Goal: Information Seeking & Learning: Learn about a topic

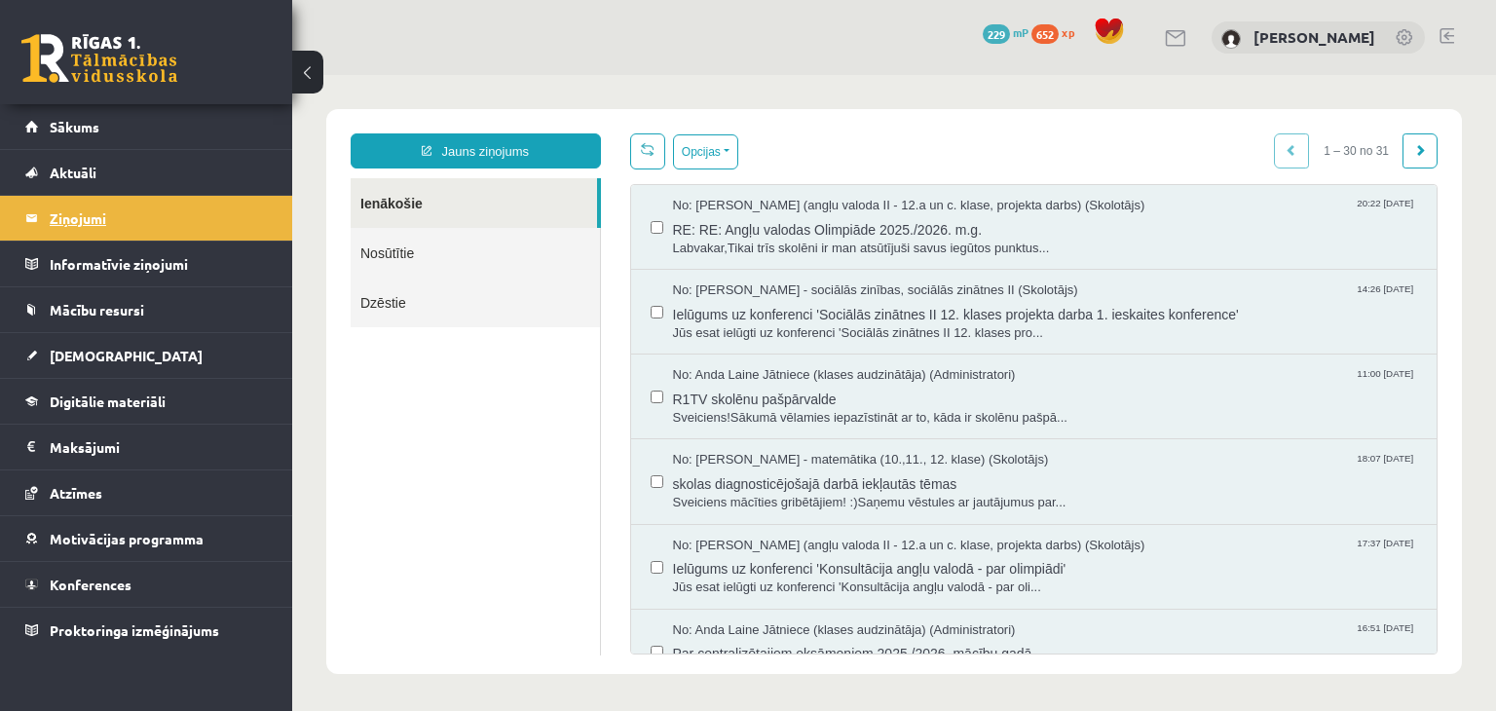
click at [83, 221] on legend "Ziņojumi 0" at bounding box center [159, 218] width 218 height 45
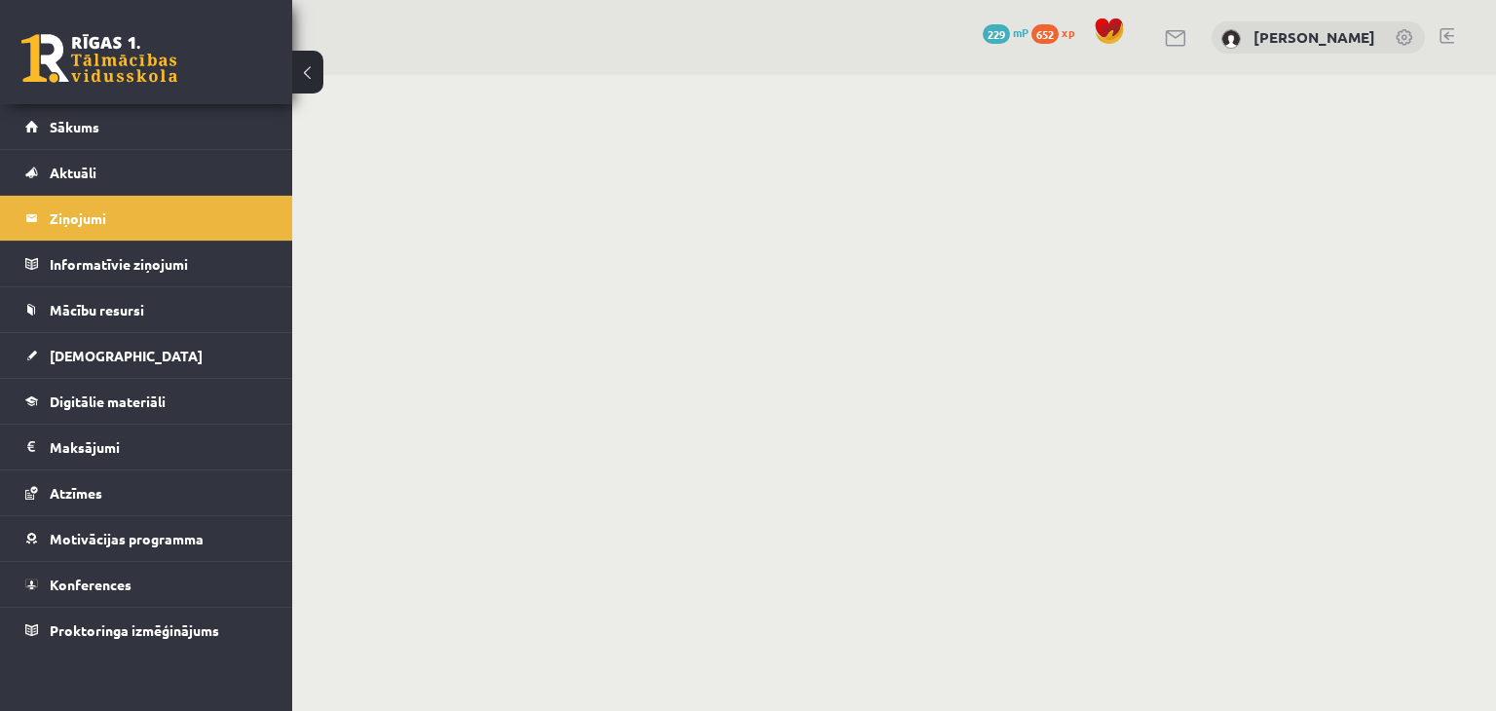
click at [136, 63] on link at bounding box center [99, 58] width 156 height 49
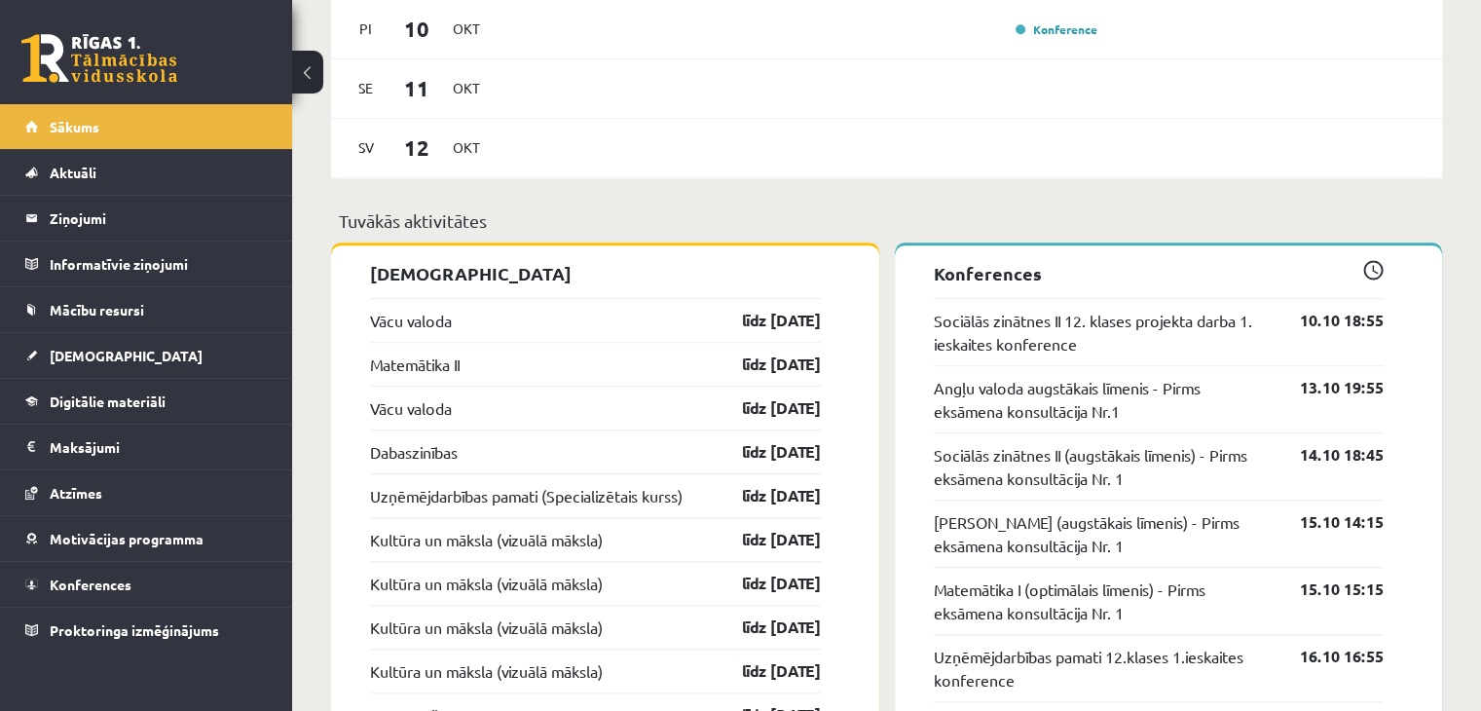
scroll to position [1558, 0]
click at [423, 366] on link "Matemātika II" at bounding box center [415, 362] width 90 height 23
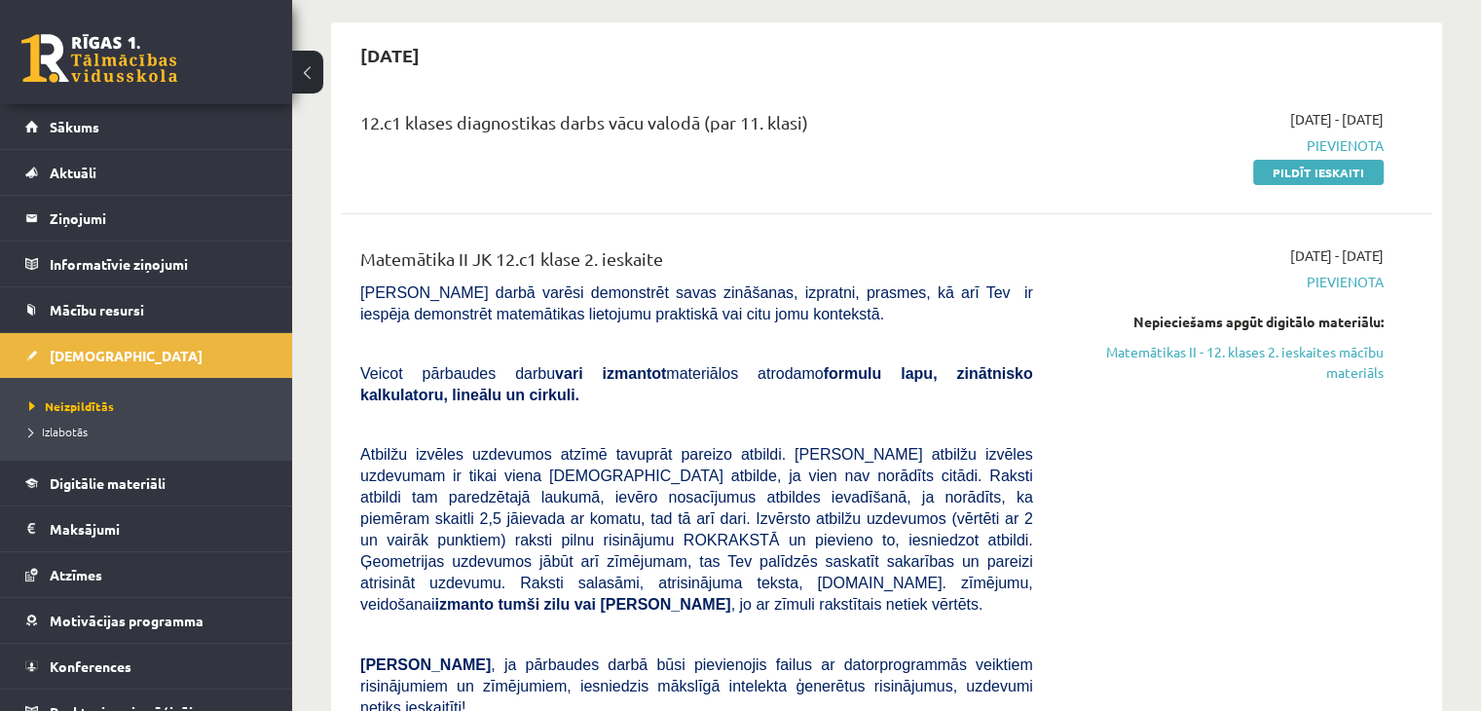
scroll to position [584, 0]
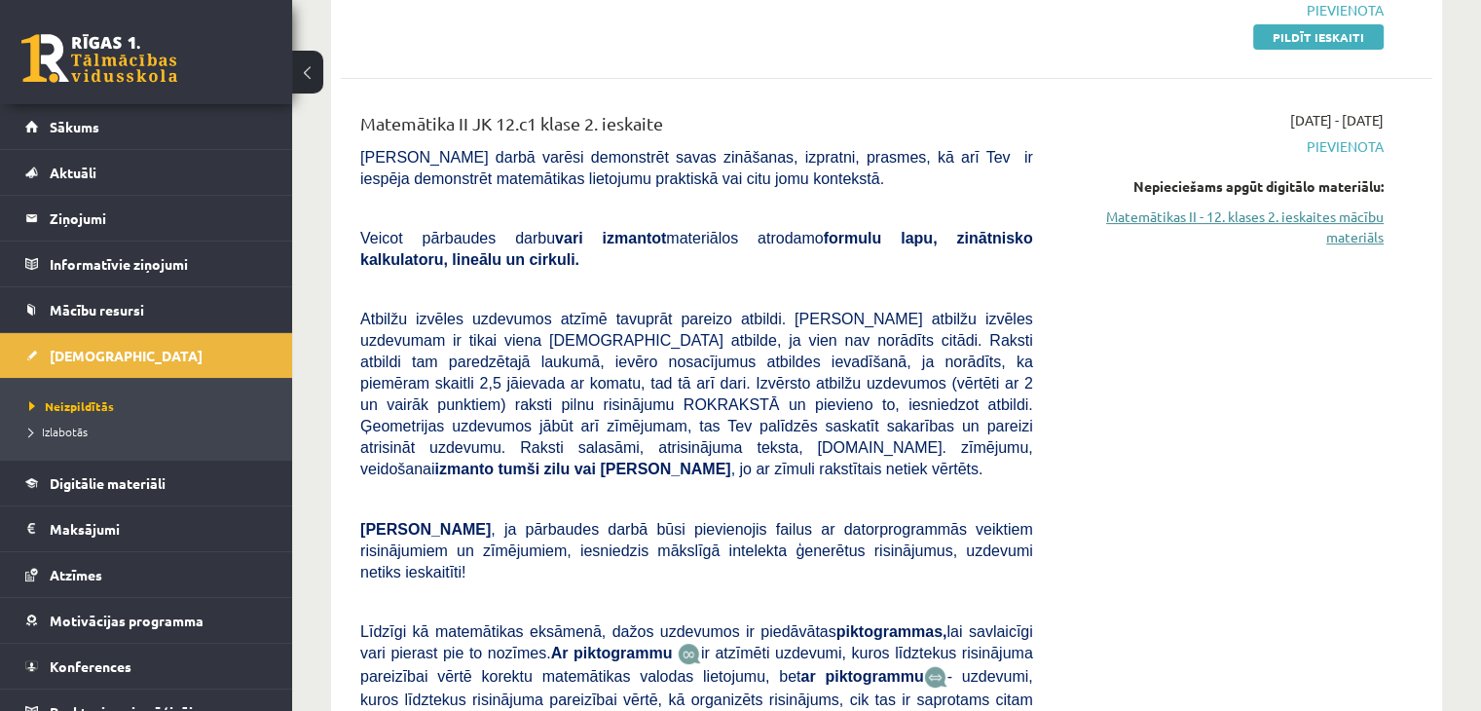
click at [1352, 222] on link "Matemātikas II - 12. klases 2. ieskaites mācību materiāls" at bounding box center [1223, 226] width 321 height 41
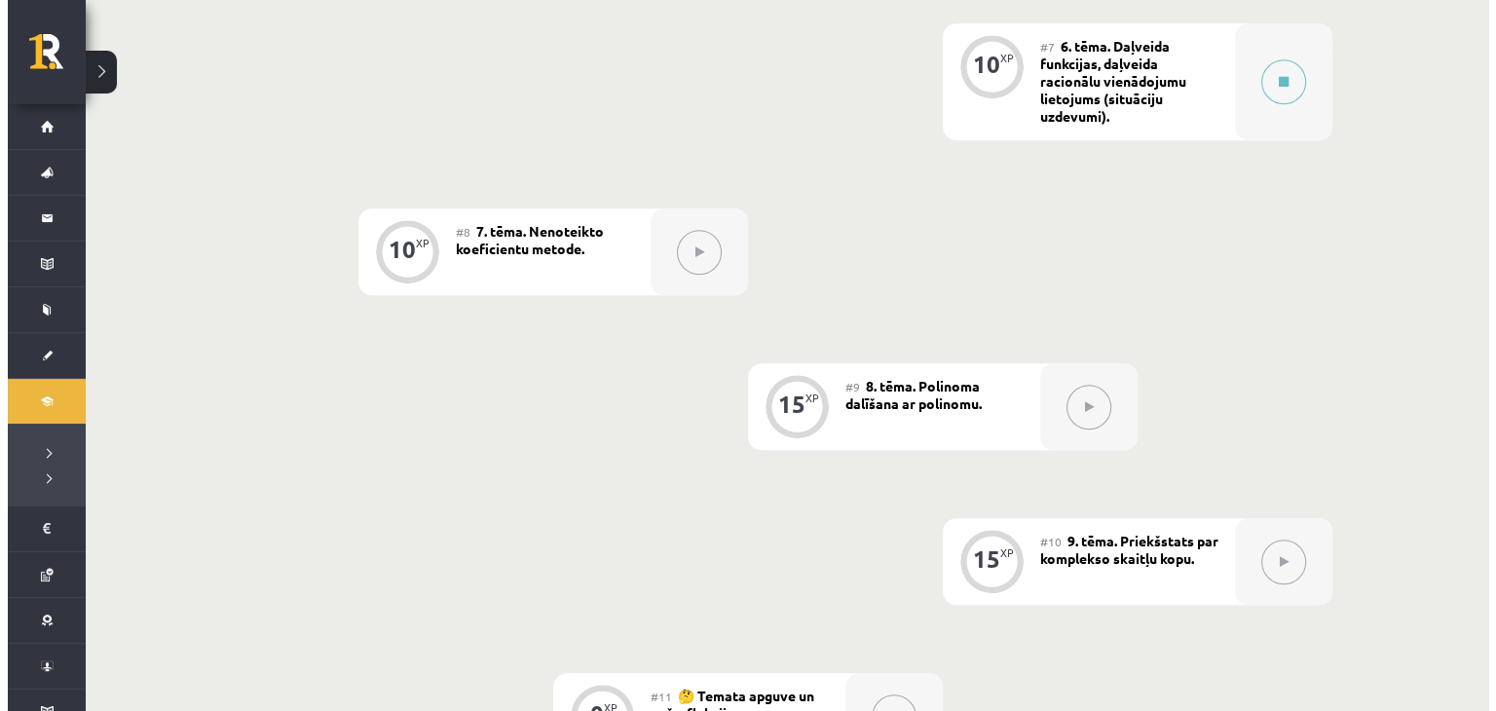
scroll to position [1333, 0]
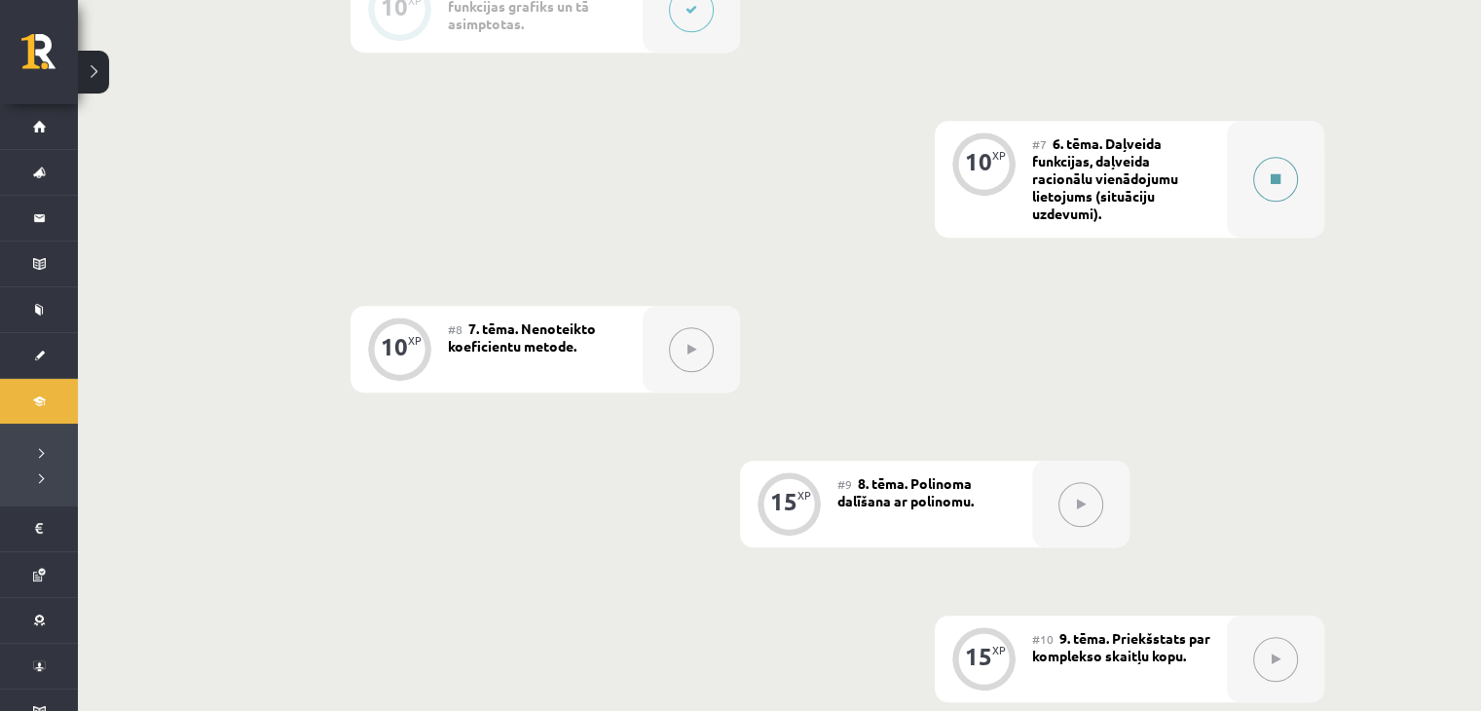
click at [1270, 189] on button at bounding box center [1275, 179] width 45 height 45
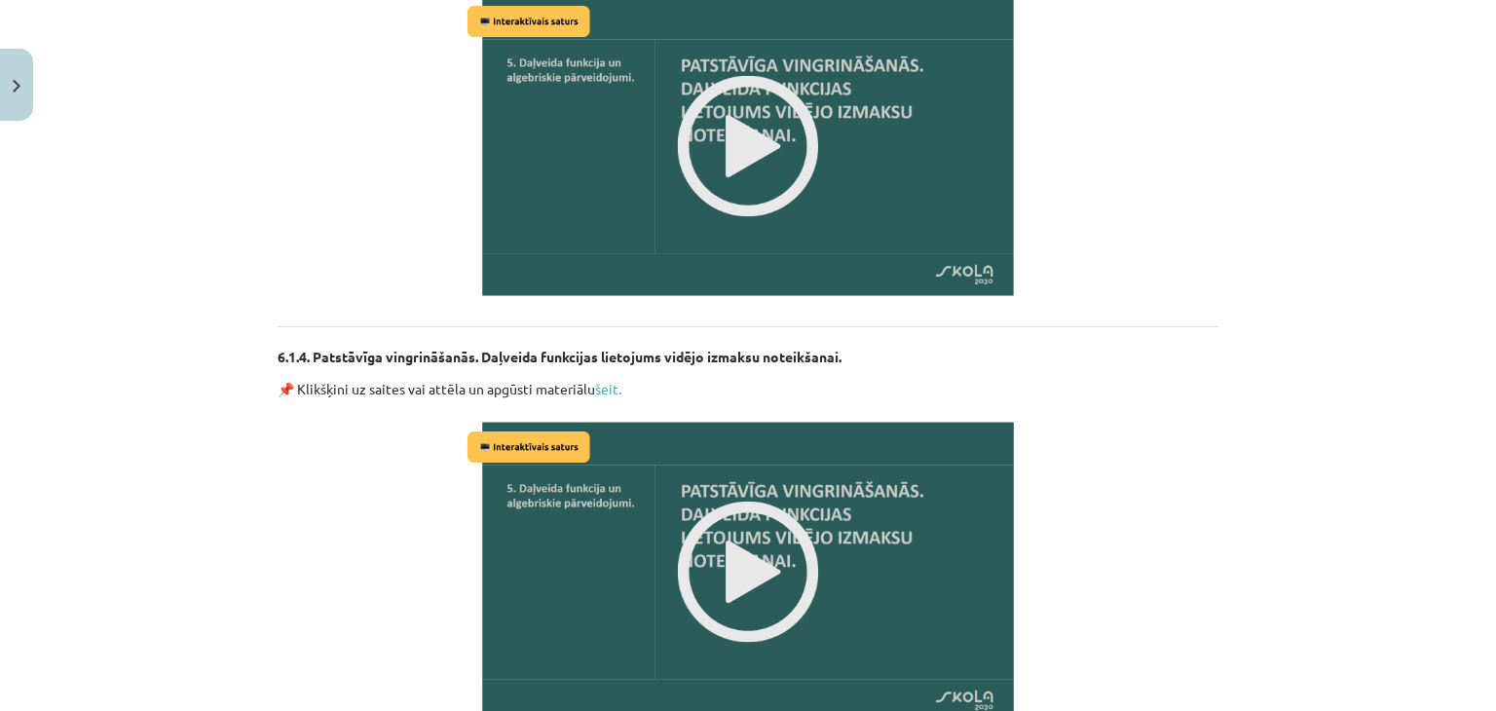
scroll to position [1558, 0]
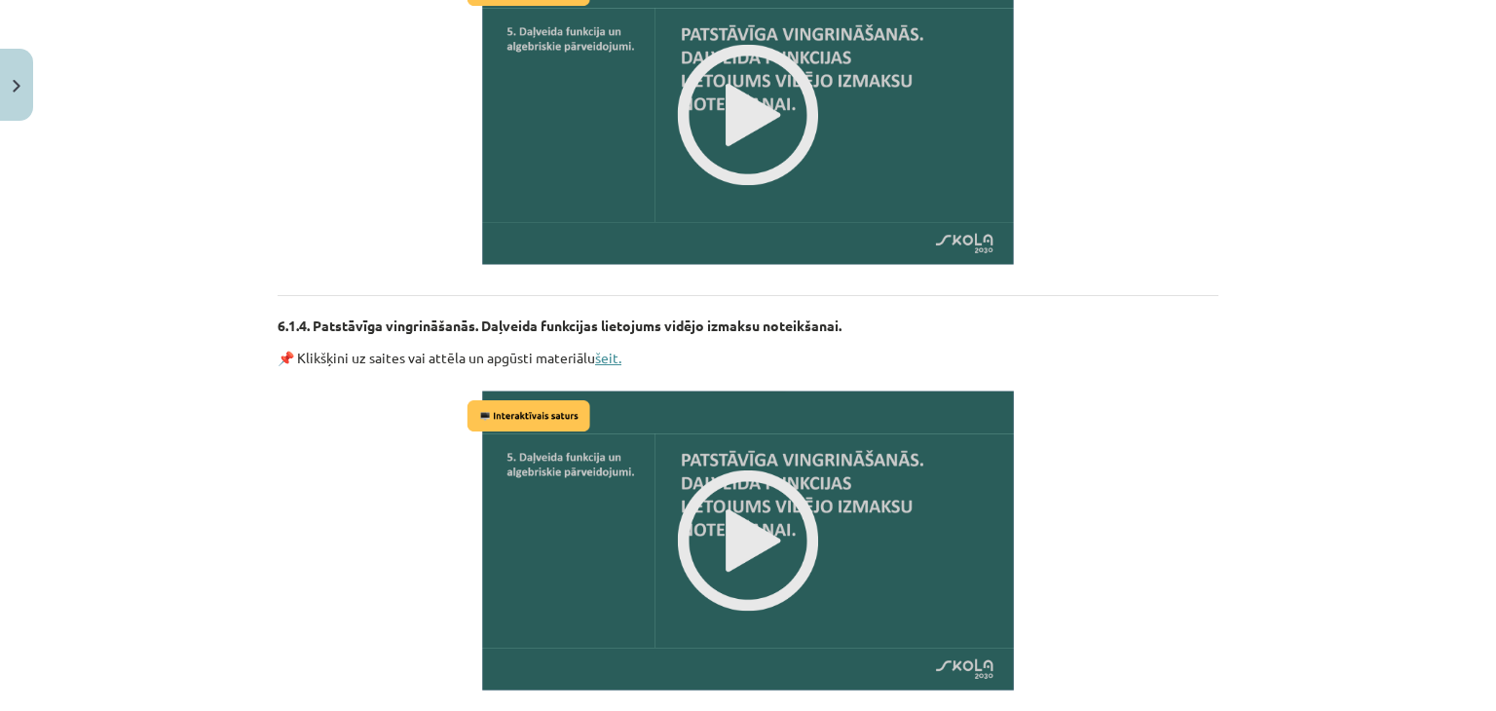
click at [601, 352] on link "šeit." at bounding box center [608, 358] width 26 height 18
